Goal: Transaction & Acquisition: Purchase product/service

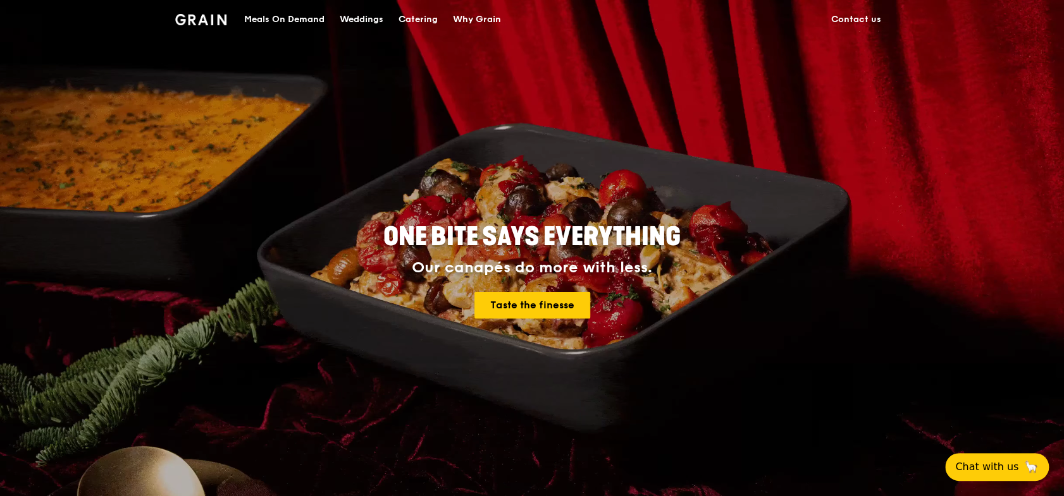
click at [316, 25] on div "Meals On Demand" at bounding box center [284, 20] width 80 height 38
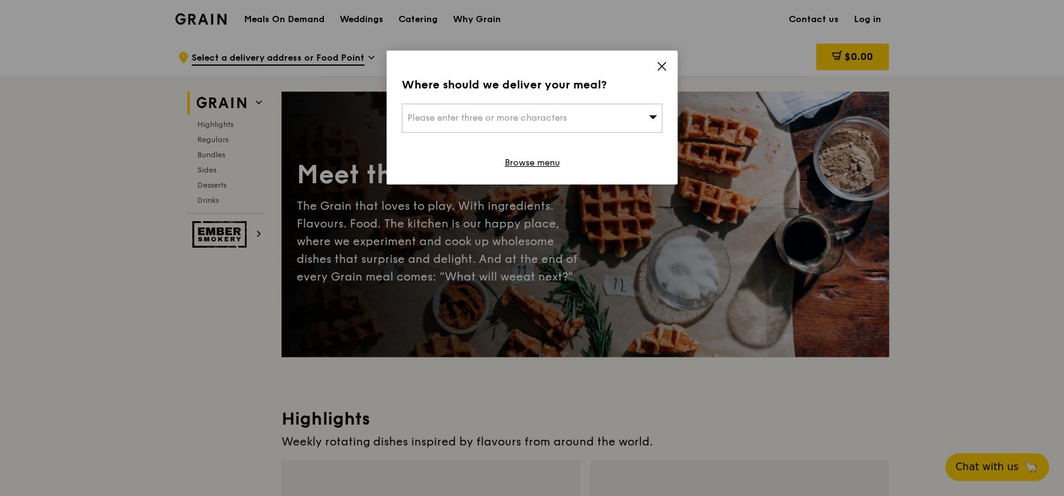
click at [500, 128] on div "Please enter three or more characters" at bounding box center [532, 118] width 261 height 29
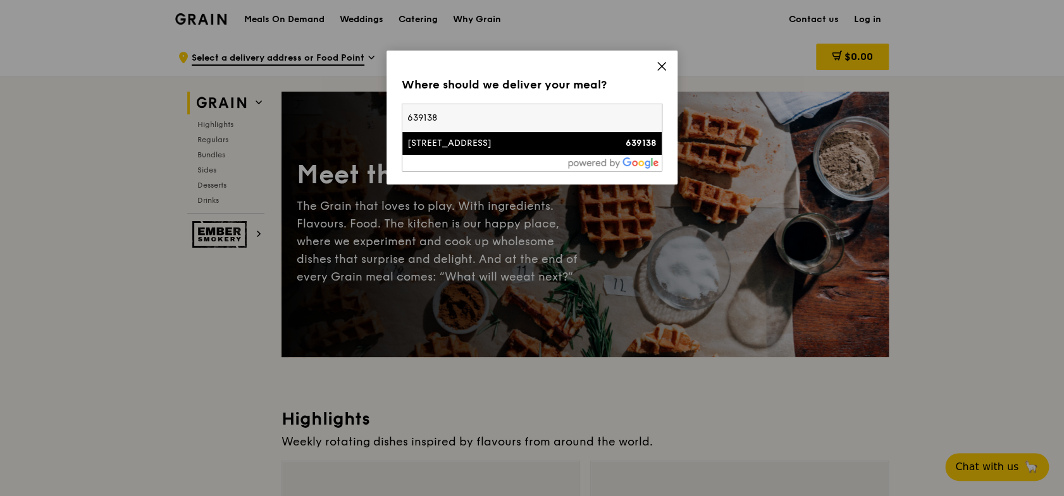
type input "639138"
click at [534, 140] on div "[STREET_ADDRESS]" at bounding box center [500, 143] width 187 height 13
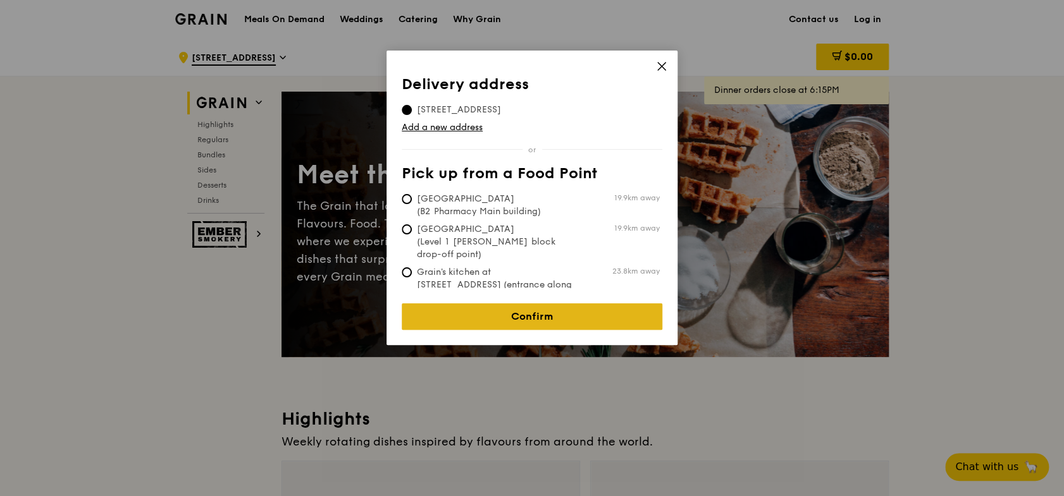
click at [584, 304] on link "Confirm" at bounding box center [532, 317] width 261 height 27
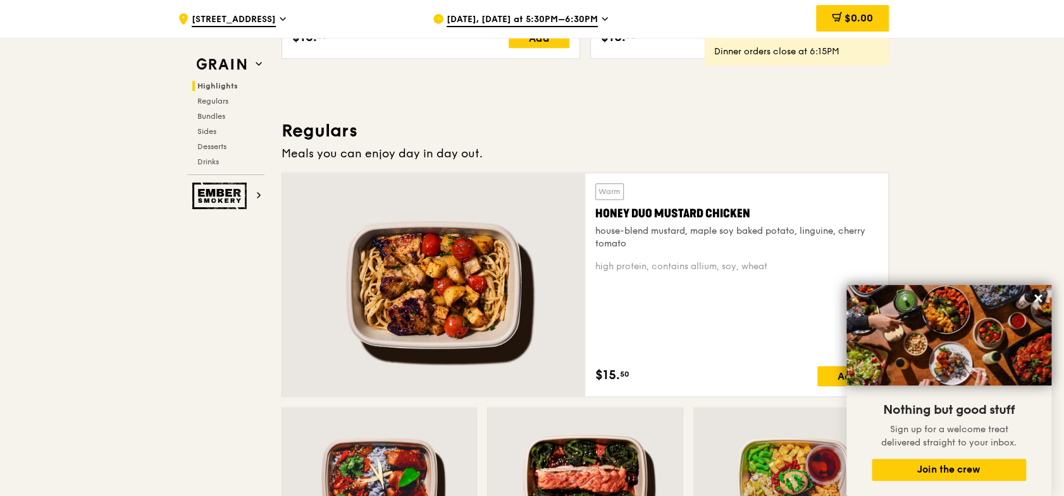
scroll to position [822, 0]
